Goal: Book appointment/travel/reservation

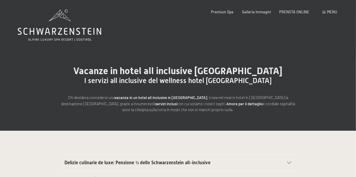
click at [329, 14] on span "Menu" at bounding box center [332, 11] width 10 height 5
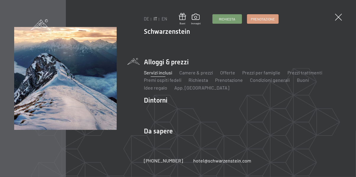
click at [206, 160] on link "hotel@ no-spam. schwarzenstein. no-spam. com" at bounding box center [222, 160] width 58 height 7
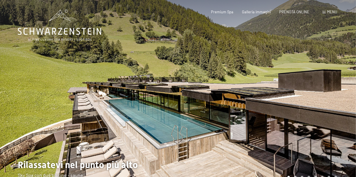
click at [329, 10] on span "Menu" at bounding box center [332, 11] width 10 height 5
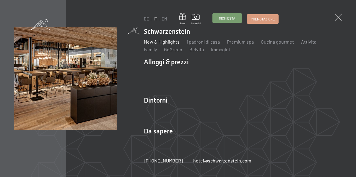
click at [228, 22] on link "Richiesta" at bounding box center [227, 18] width 29 height 9
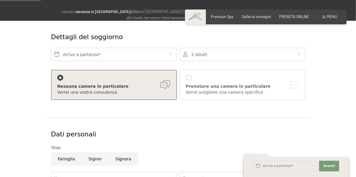
scroll to position [60, 0]
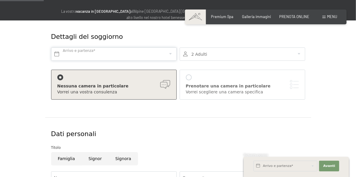
click at [165, 53] on input "text" at bounding box center [114, 53] width 126 height 13
